Goal: Find contact information: Find contact information

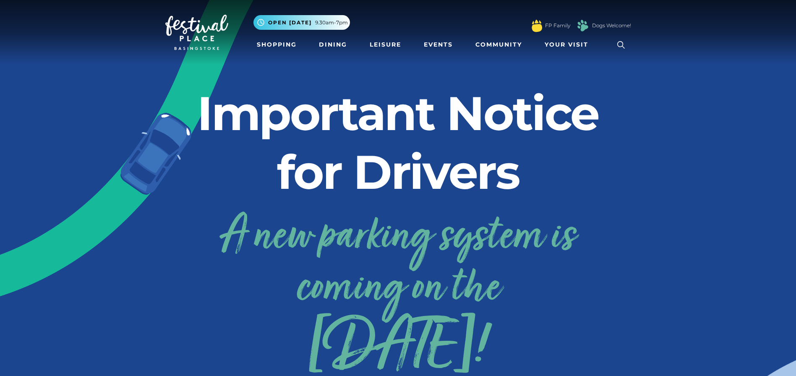
click at [619, 46] on icon at bounding box center [621, 45] width 13 height 13
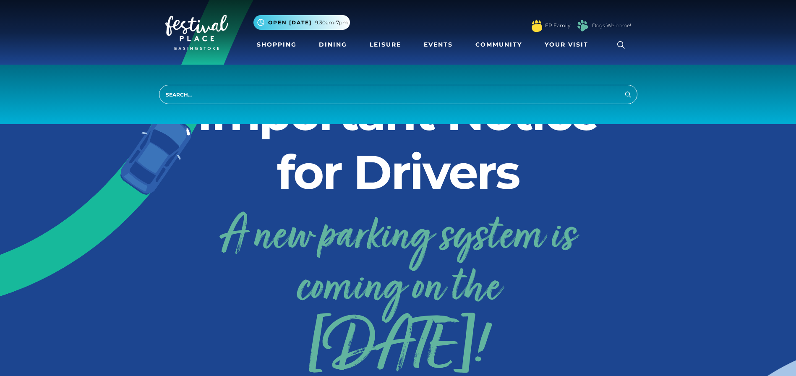
click at [181, 90] on input "search" at bounding box center [398, 94] width 478 height 19
type input "contact number"
click at [623, 89] on button "Search" at bounding box center [628, 94] width 10 height 10
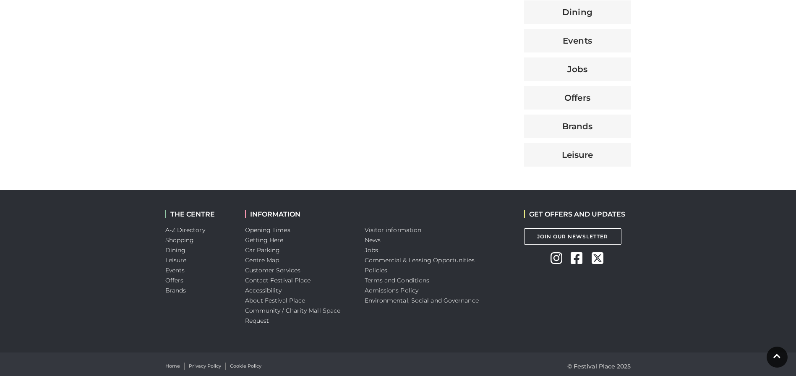
scroll to position [411, 0]
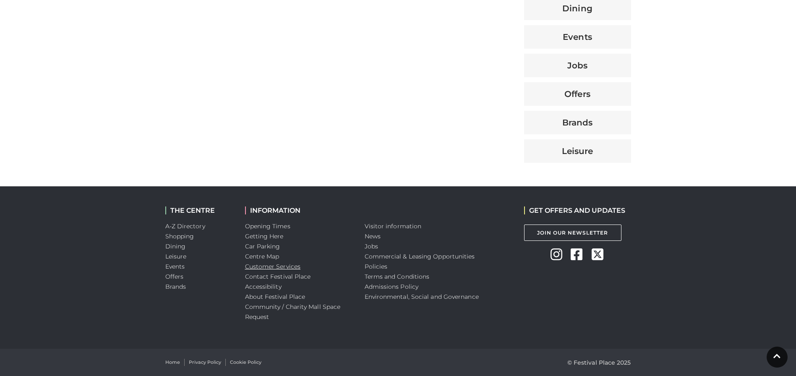
click at [261, 268] on link "Customer Services" at bounding box center [273, 267] width 56 height 8
click at [272, 279] on link "Contact Festival Place" at bounding box center [278, 277] width 66 height 8
